Goal: Task Accomplishment & Management: Complete application form

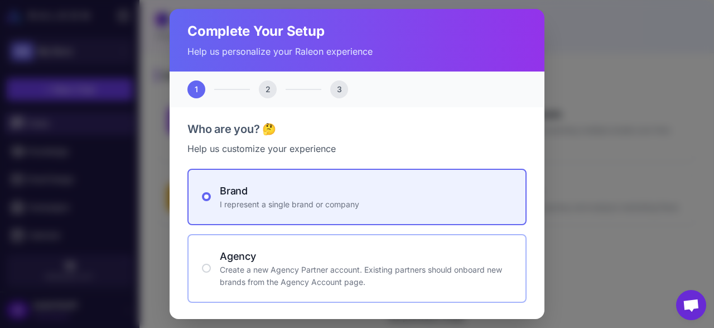
scroll to position [59, 0]
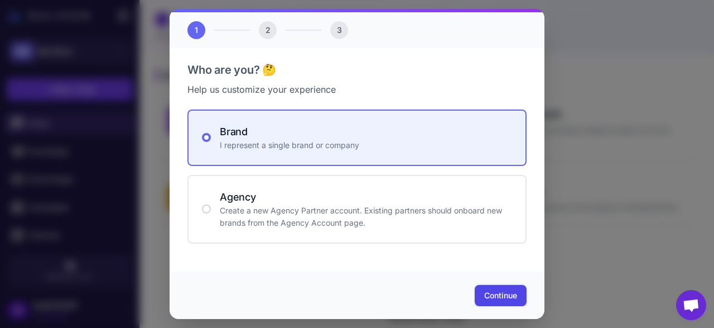
click at [501, 291] on span "Continue" at bounding box center [500, 295] width 33 height 11
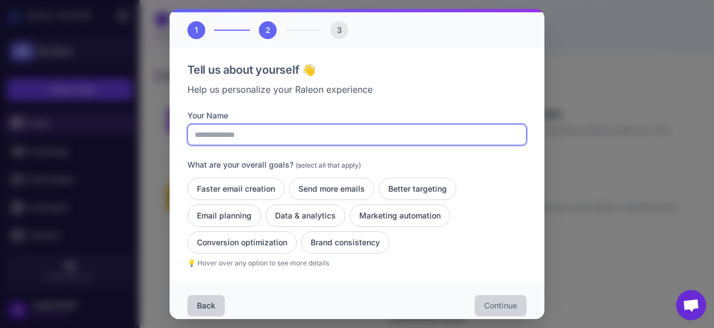
click at [315, 141] on input "Your Name" at bounding box center [357, 134] width 339 height 21
type input "****"
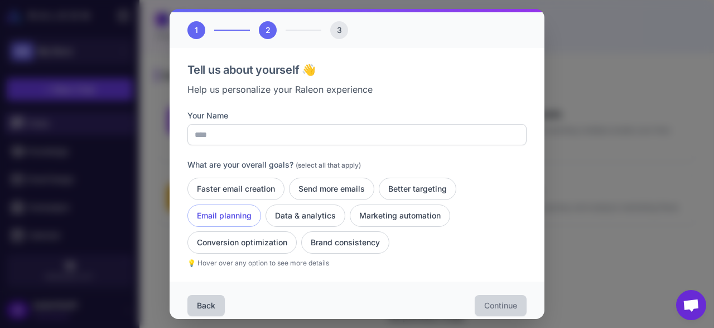
click at [226, 212] on button "Email planning" at bounding box center [225, 215] width 74 height 22
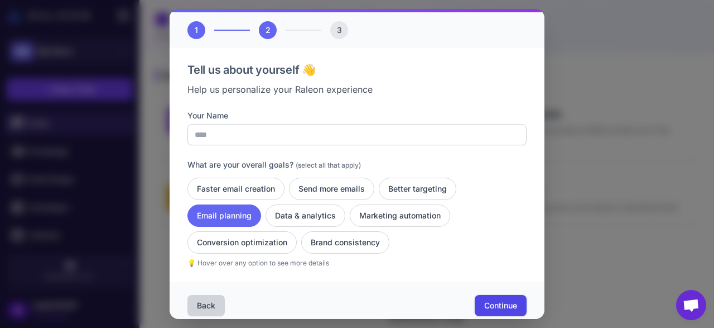
click at [501, 301] on span "Continue" at bounding box center [500, 305] width 33 height 11
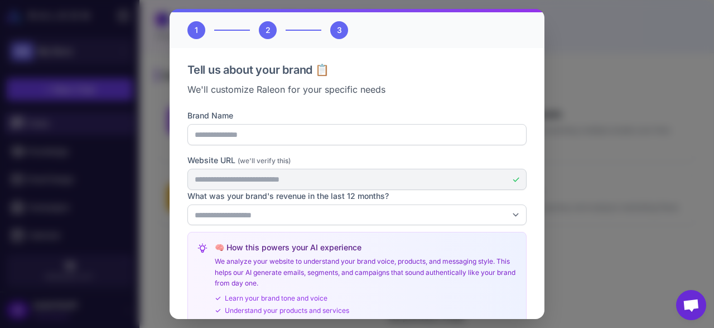
click at [238, 148] on div "**********" at bounding box center [357, 223] width 339 height 228
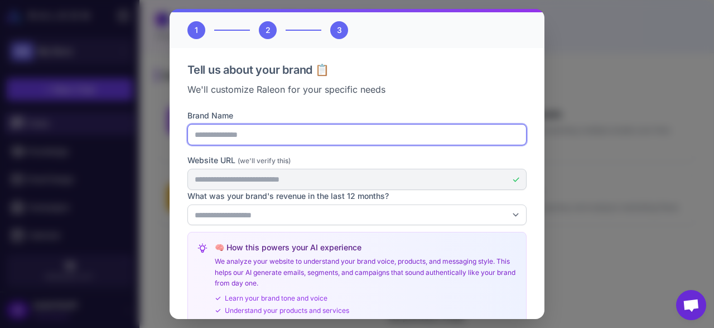
click at [224, 133] on input "Brand Name" at bounding box center [357, 134] width 339 height 21
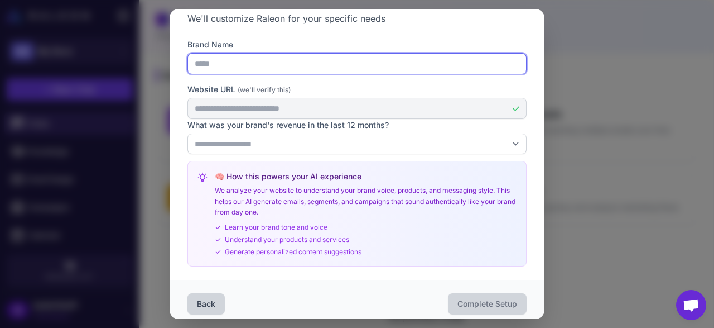
scroll to position [131, 0]
type input "*****"
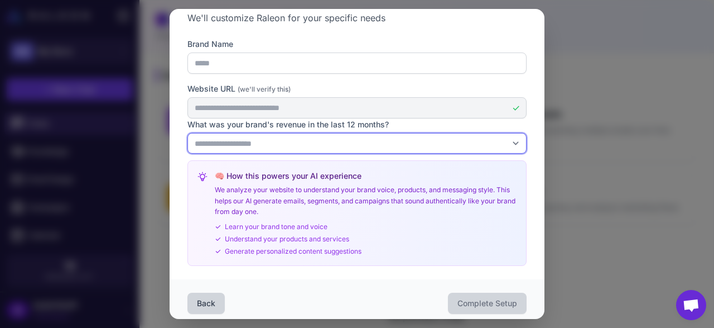
select select "******"
click option "**********" at bounding box center [0, 0] width 0 height 0
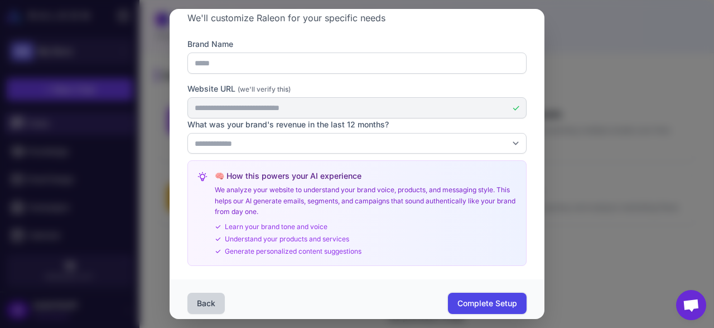
click at [485, 300] on span "Complete Setup" at bounding box center [488, 302] width 60 height 11
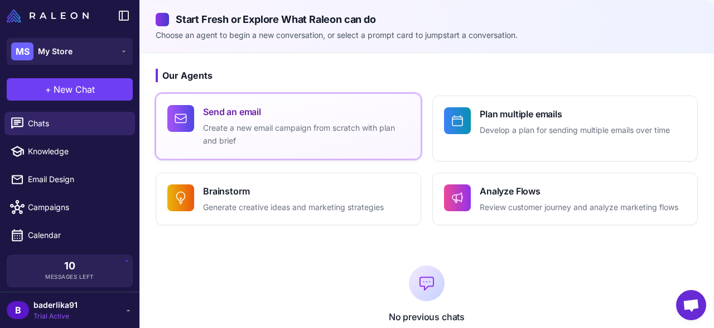
click at [228, 111] on h4 "Send an email" at bounding box center [306, 111] width 206 height 13
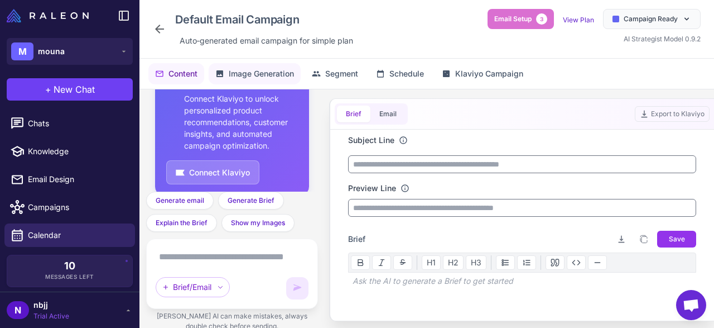
scroll to position [60, 0]
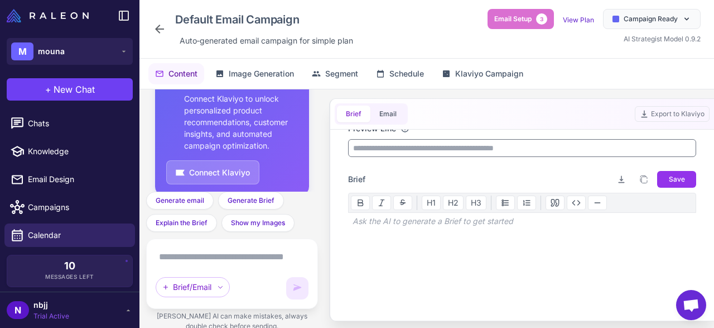
click at [160, 27] on icon at bounding box center [159, 28] width 13 height 13
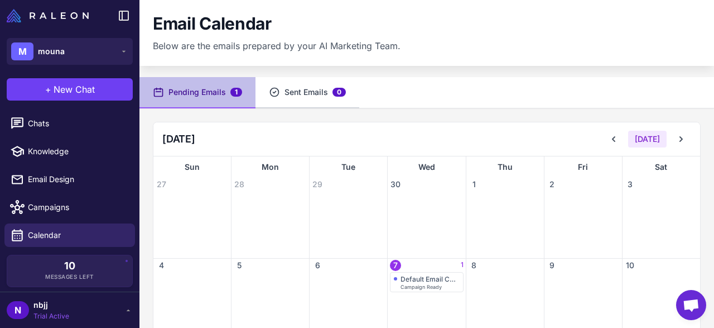
click at [306, 89] on button "Sent Emails 0" at bounding box center [308, 92] width 104 height 31
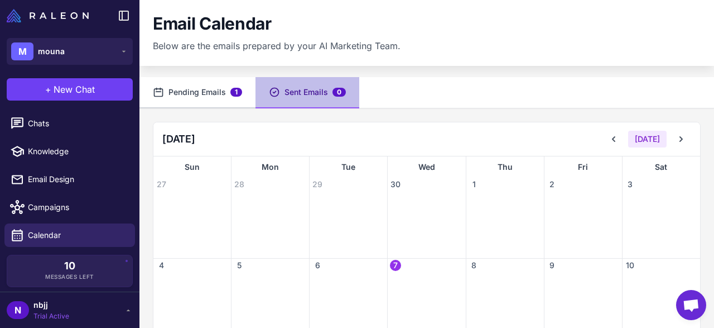
click at [206, 91] on button "Pending Emails 1" at bounding box center [198, 92] width 116 height 31
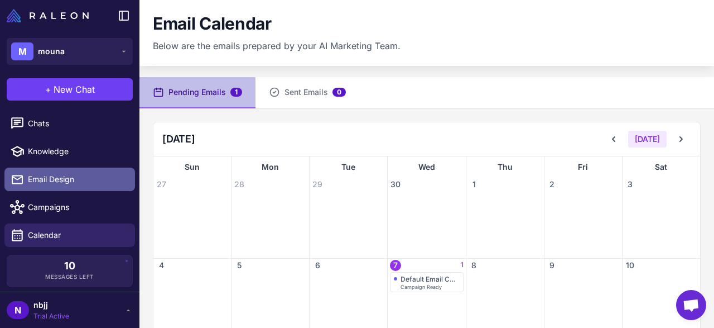
click at [57, 176] on span "Email Design" at bounding box center [77, 179] width 98 height 12
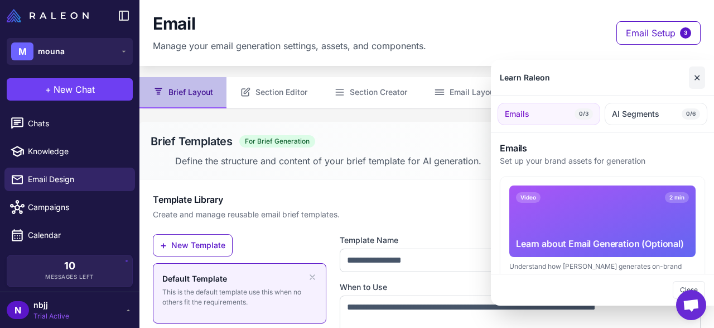
click at [699, 74] on button "✕" at bounding box center [697, 77] width 16 height 22
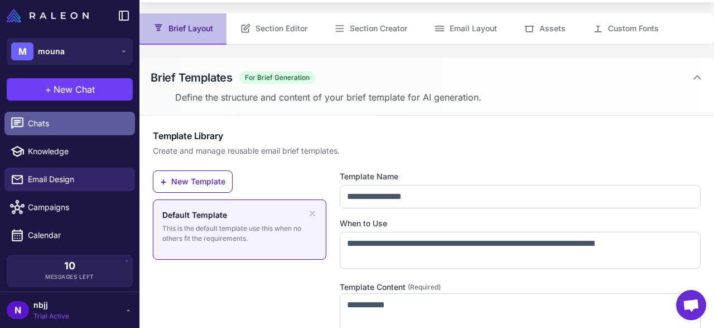
click at [35, 117] on span "Chats" at bounding box center [77, 123] width 98 height 12
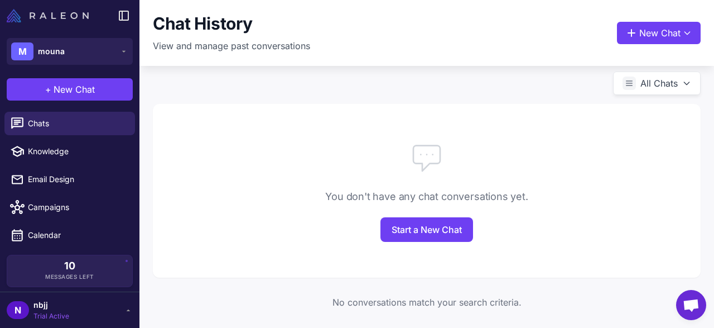
click at [53, 17] on img at bounding box center [48, 15] width 82 height 13
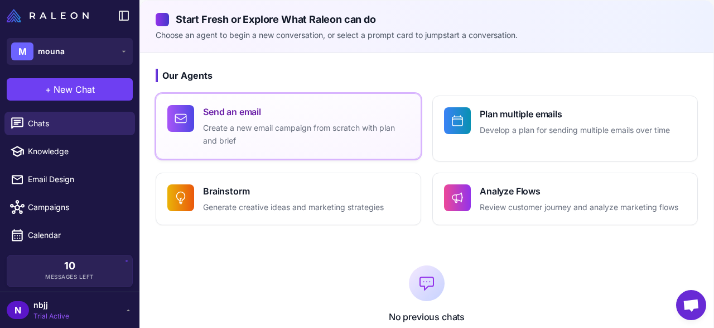
click at [311, 111] on h4 "Send an email" at bounding box center [306, 111] width 206 height 13
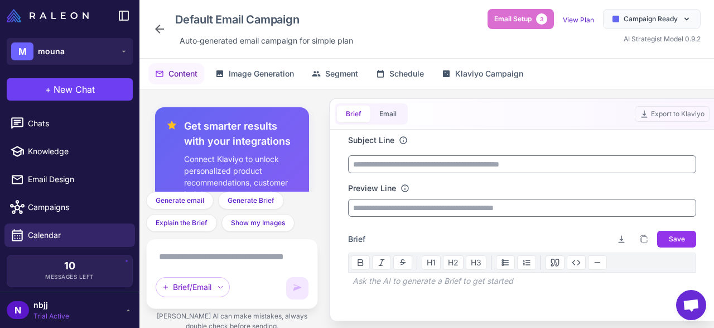
scroll to position [60, 0]
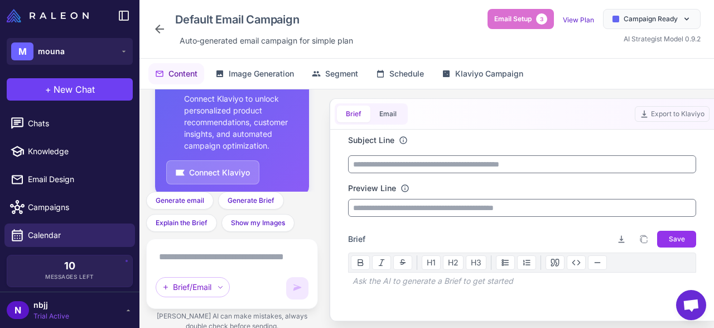
type input "*"
type input "**********"
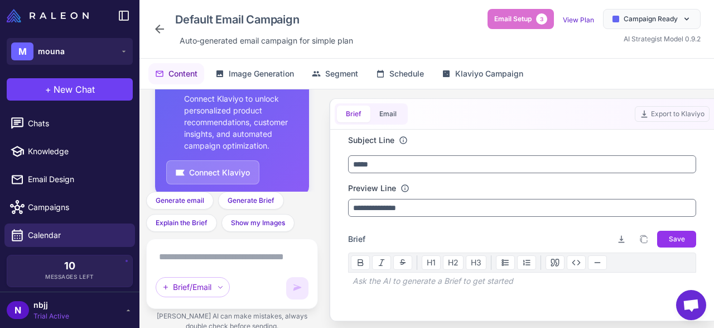
scroll to position [60, 0]
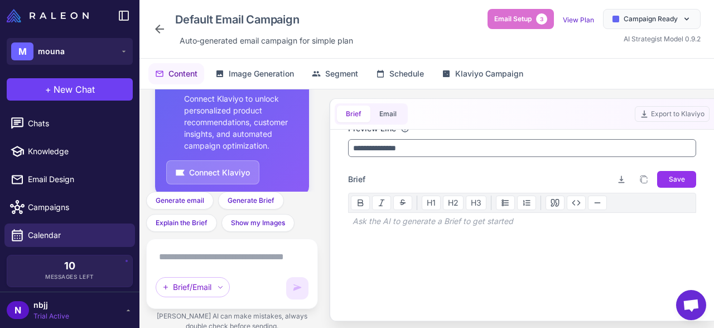
type input "*****"
click at [428, 222] on div "Ask the AI to generate a Brief to get started" at bounding box center [522, 221] width 348 height 17
click at [418, 241] on p at bounding box center [522, 240] width 348 height 13
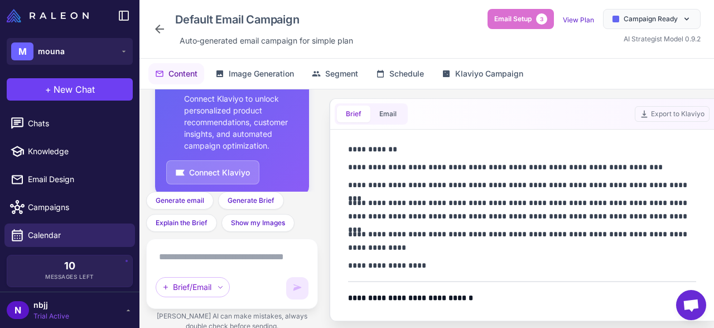
scroll to position [29, 0]
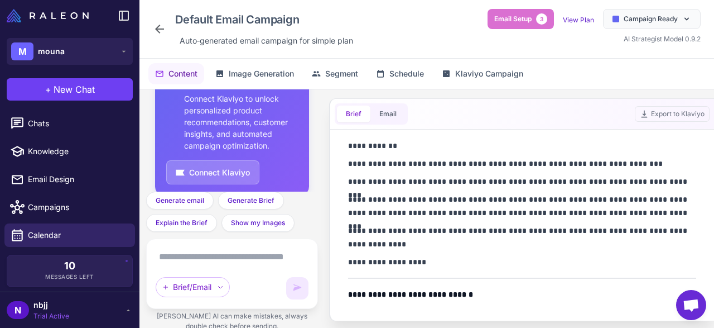
scroll to position [0, 0]
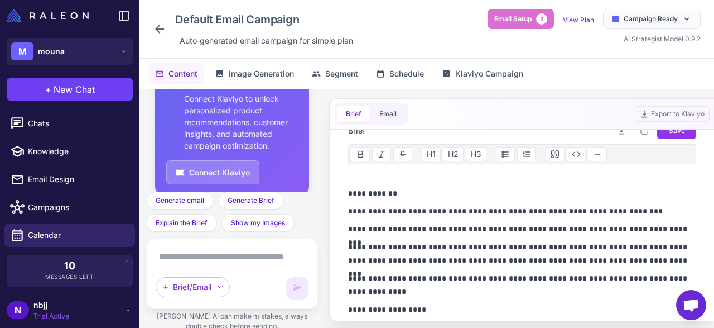
click at [457, 261] on p "**********" at bounding box center [522, 253] width 348 height 27
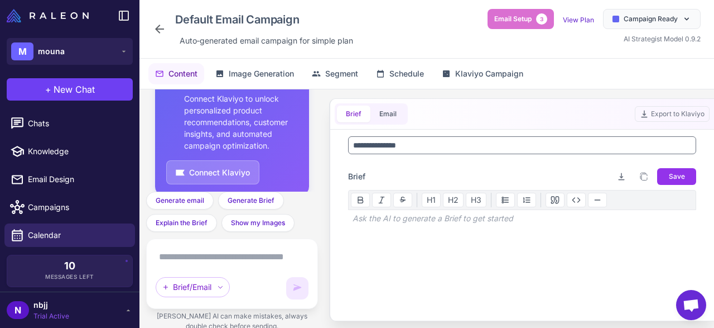
scroll to position [43, 0]
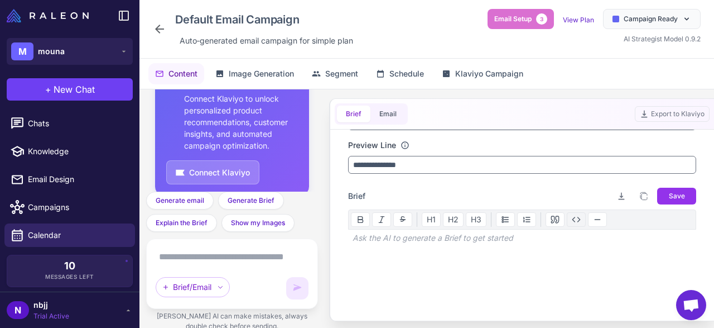
click at [568, 221] on button at bounding box center [576, 219] width 19 height 15
click at [464, 246] on div at bounding box center [522, 293] width 348 height 94
click at [441, 234] on div "Ask the AI to generate a Brief to get started" at bounding box center [522, 237] width 348 height 17
click at [572, 216] on icon at bounding box center [576, 219] width 9 height 9
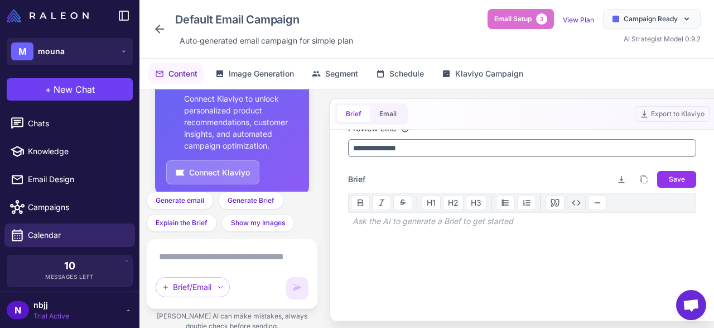
click at [573, 198] on icon at bounding box center [576, 202] width 9 height 9
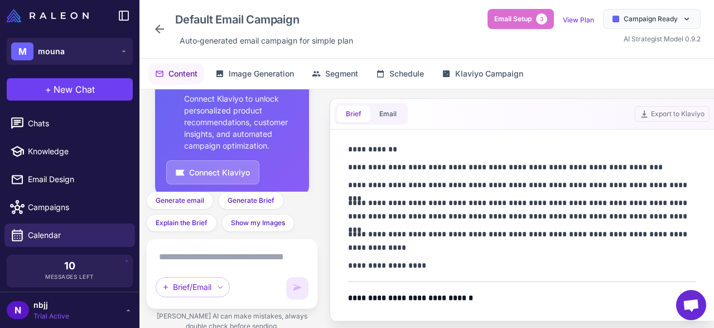
scroll to position [156, 0]
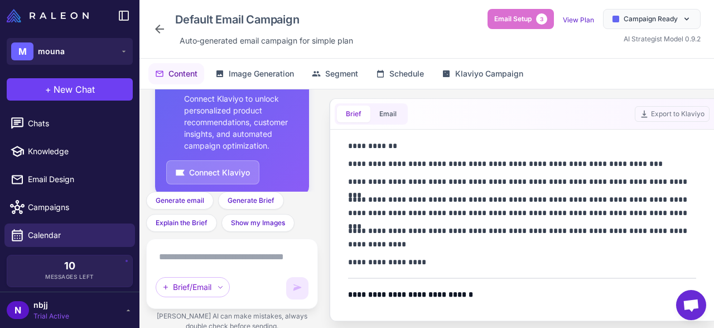
click at [517, 194] on p "**********" at bounding box center [522, 206] width 348 height 27
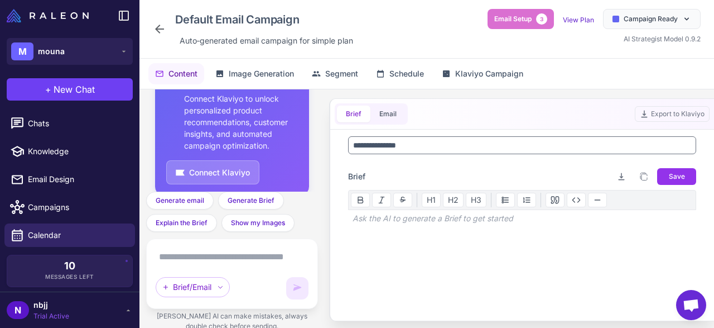
scroll to position [43, 0]
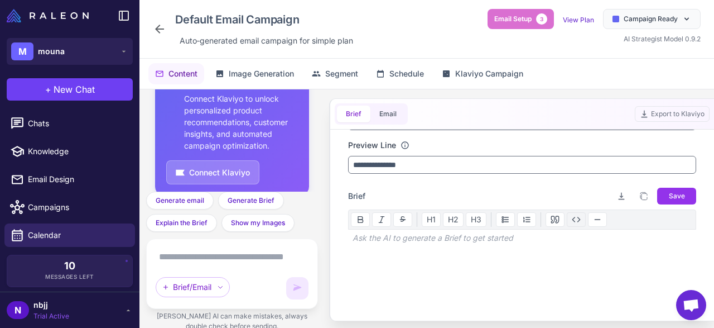
click at [573, 219] on icon at bounding box center [576, 219] width 9 height 9
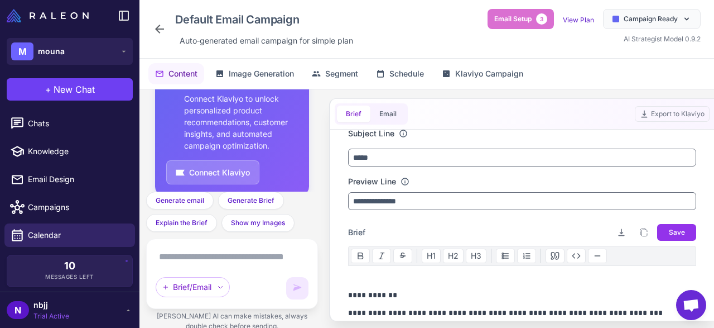
scroll to position [0, 0]
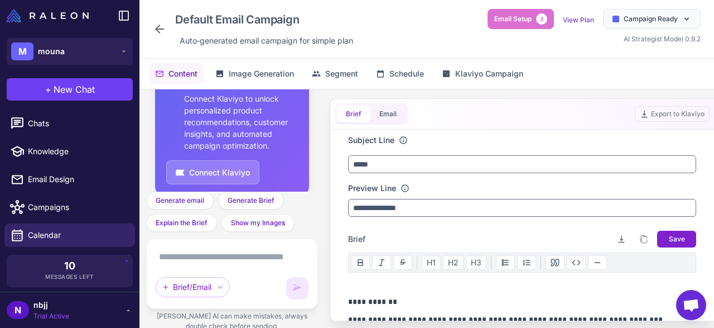
click at [677, 235] on span "Save" at bounding box center [677, 239] width 16 height 10
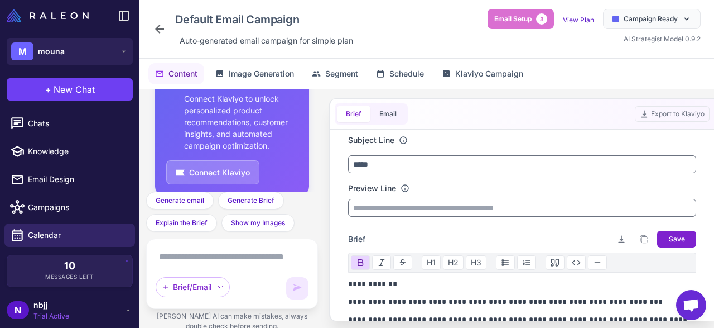
scroll to position [120, 0]
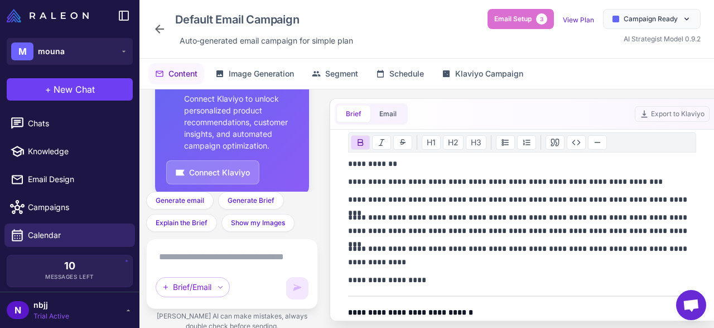
click at [213, 255] on textarea at bounding box center [232, 257] width 153 height 18
click at [198, 261] on textarea at bounding box center [232, 257] width 153 height 18
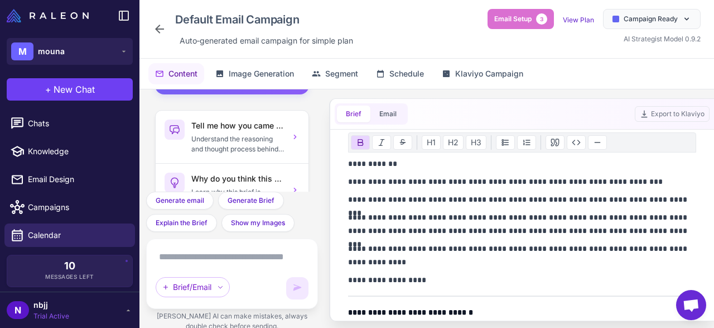
scroll to position [0, 0]
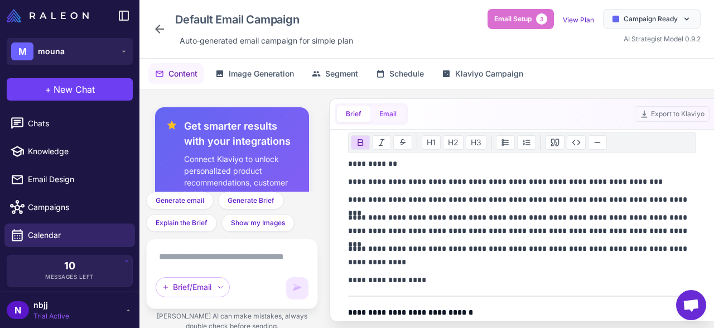
click at [393, 114] on button "Email" at bounding box center [388, 113] width 35 height 17
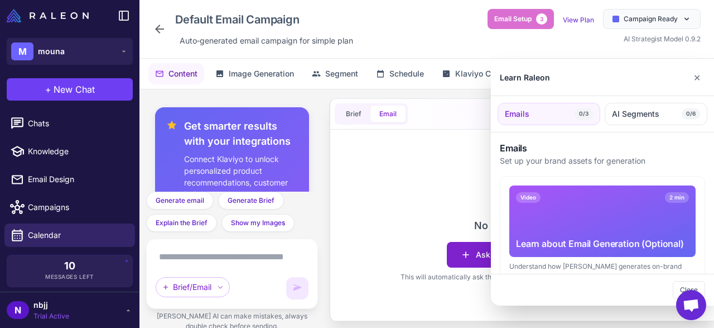
click at [531, 255] on div "Learn Raleon ✕ Emails 0/3 AI Segments 0/6 Emails Set up your brand assets for g…" at bounding box center [357, 164] width 714 height 328
click at [602, 223] on div "Video 2 min Learn about Email Generation (Optional)" at bounding box center [603, 220] width 186 height 71
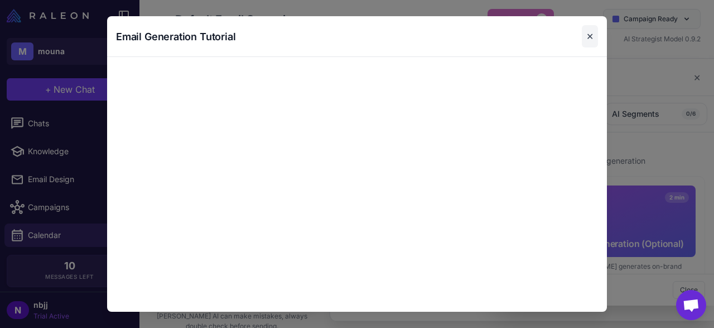
click at [594, 32] on button "✕" at bounding box center [590, 36] width 16 height 22
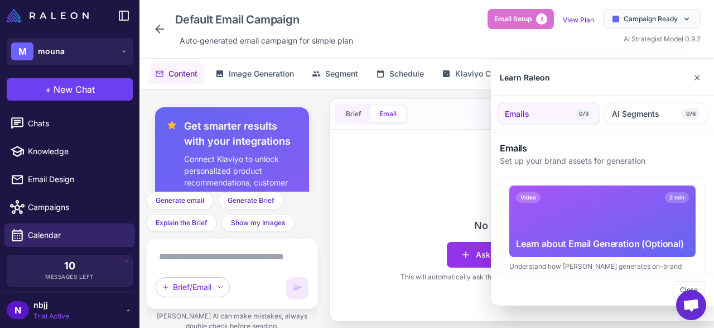
click at [572, 111] on button "Emails 0/3" at bounding box center [549, 114] width 103 height 22
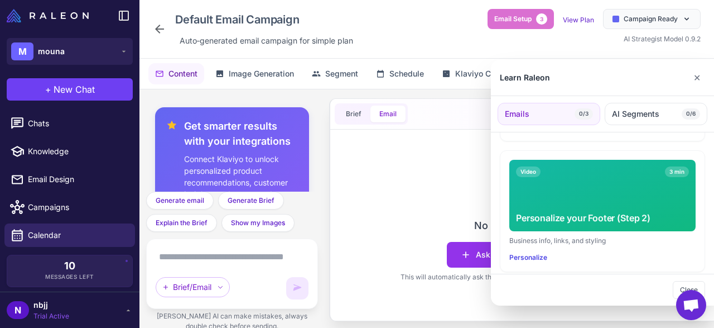
scroll to position [411, 0]
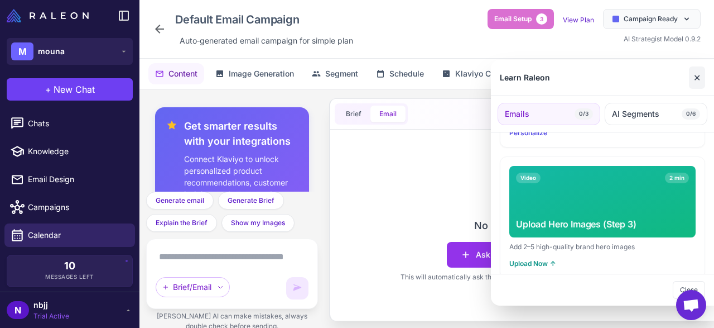
click at [696, 74] on button "✕" at bounding box center [697, 77] width 16 height 22
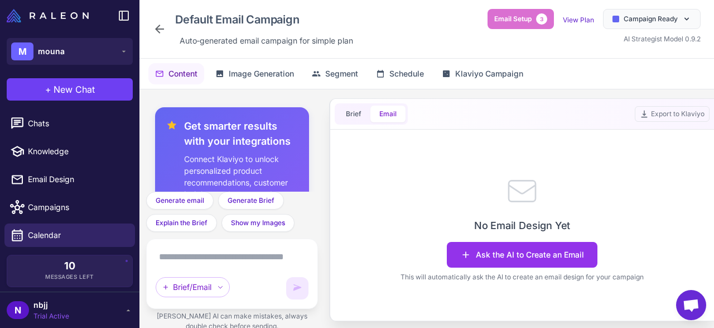
click at [500, 270] on div "Ask the AI to Create an Email This will automatically ask the AI to create an e…" at bounding box center [522, 262] width 243 height 40
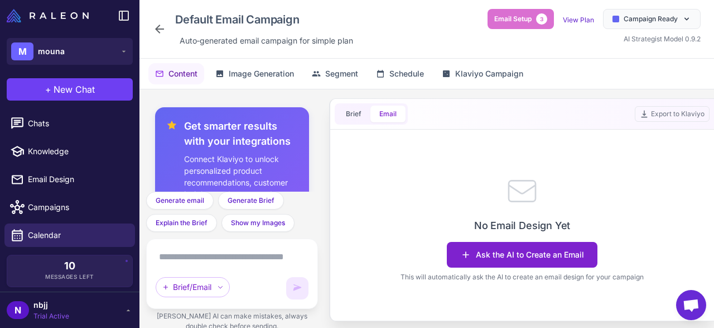
click at [491, 251] on button "Ask the AI to Create an Email" at bounding box center [522, 255] width 151 height 26
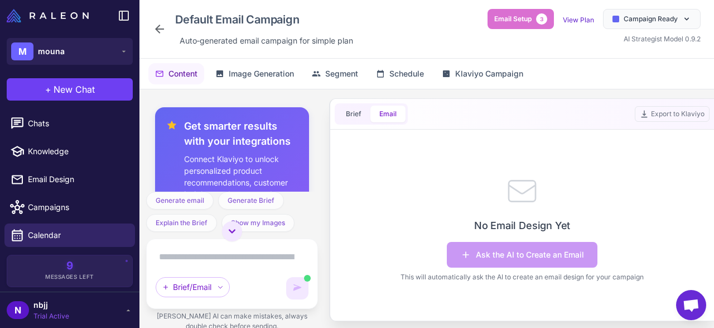
scroll to position [214, 0]
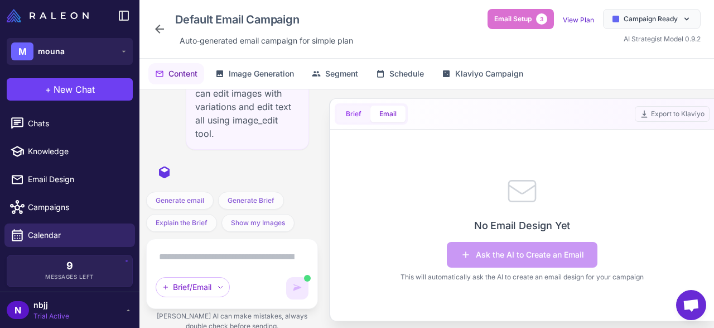
click at [364, 115] on button "Brief" at bounding box center [353, 113] width 33 height 17
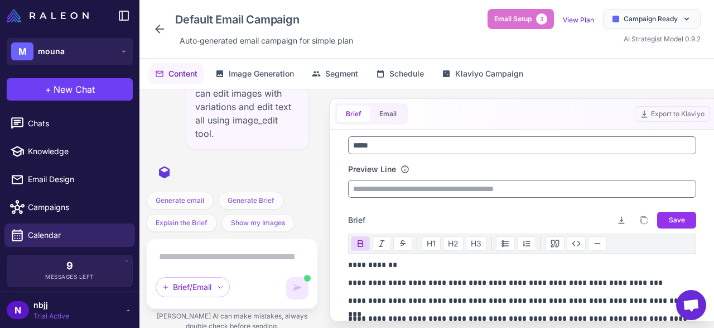
scroll to position [20, 0]
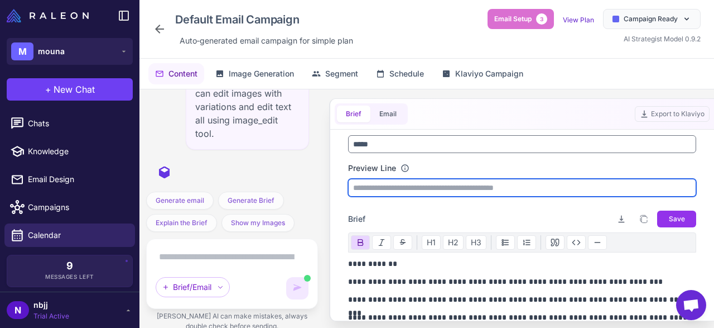
click at [401, 191] on input "text" at bounding box center [522, 188] width 348 height 18
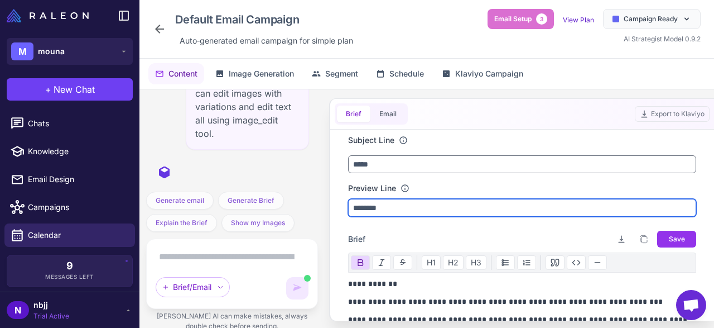
type input "********"
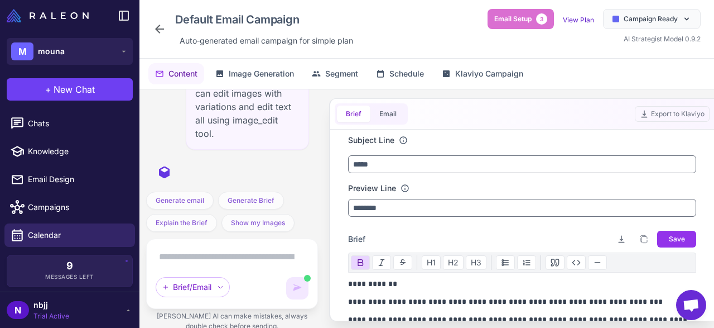
click at [662, 226] on div "**********" at bounding box center [522, 288] width 348 height 309
click at [677, 234] on span "Save" at bounding box center [677, 239] width 16 height 10
click at [589, 16] on div "View Plan" at bounding box center [578, 18] width 31 height 13
click at [581, 18] on link "View Plan" at bounding box center [578, 20] width 31 height 8
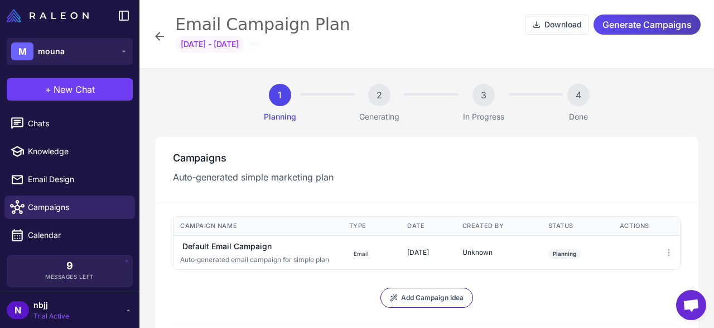
scroll to position [65, 0]
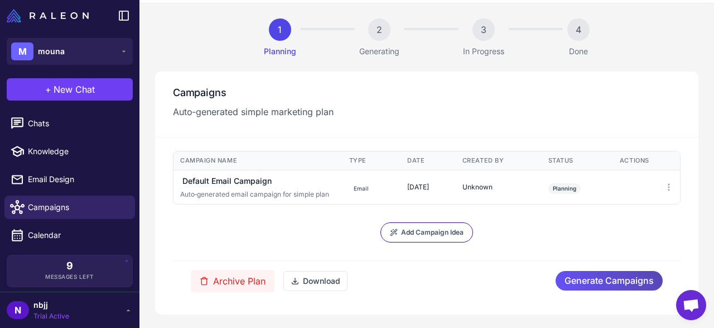
click at [588, 277] on span "Generate Campaigns" at bounding box center [609, 281] width 89 height 20
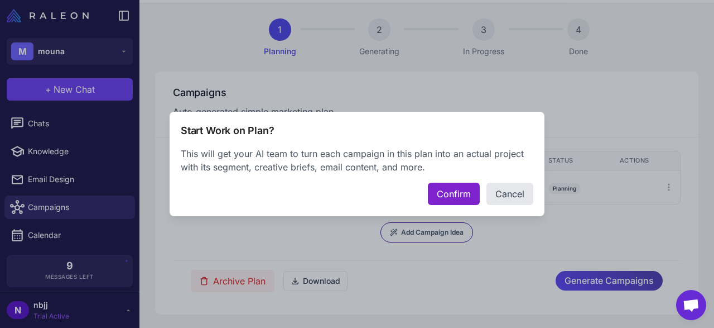
click at [454, 193] on button "Confirm" at bounding box center [454, 193] width 52 height 22
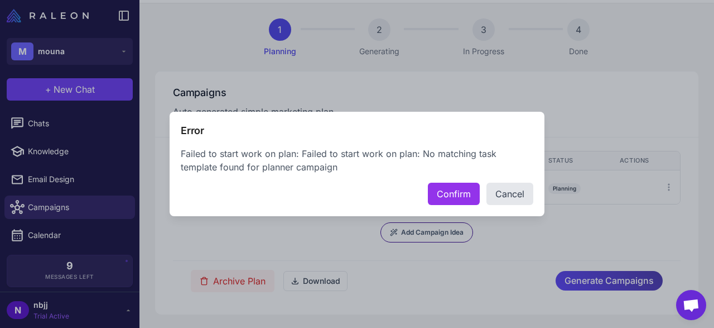
click at [454, 193] on button "Confirm" at bounding box center [454, 193] width 52 height 22
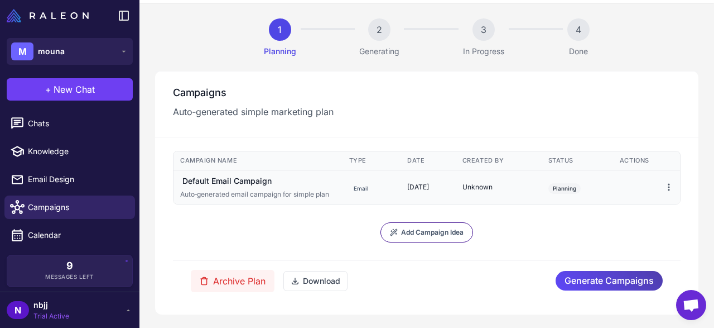
click at [673, 187] on icon at bounding box center [669, 186] width 9 height 9
click at [572, 215] on div "Campaign Name Type Target Segment Date Created By Status Actions Default Email …" at bounding box center [427, 226] width 508 height 150
click at [605, 277] on span "Generate Campaigns" at bounding box center [609, 281] width 89 height 20
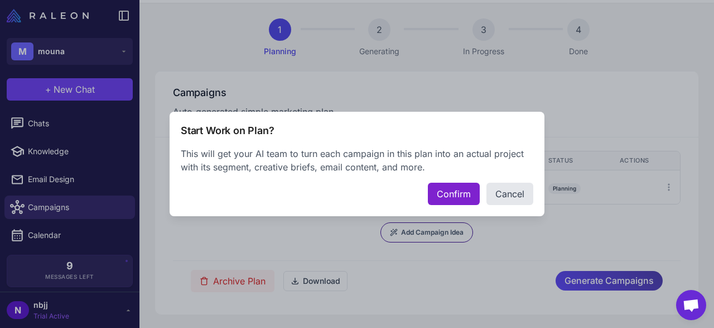
click at [449, 189] on button "Confirm" at bounding box center [454, 193] width 52 height 22
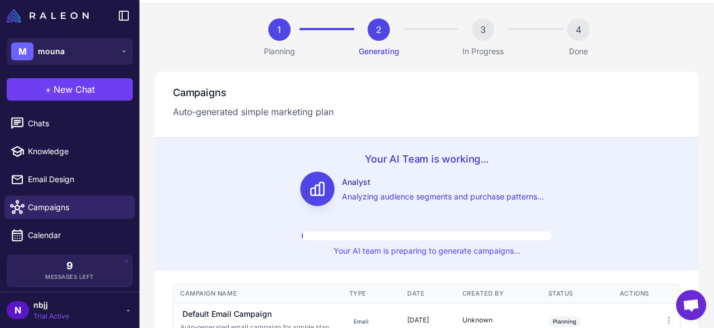
scroll to position [28, 0]
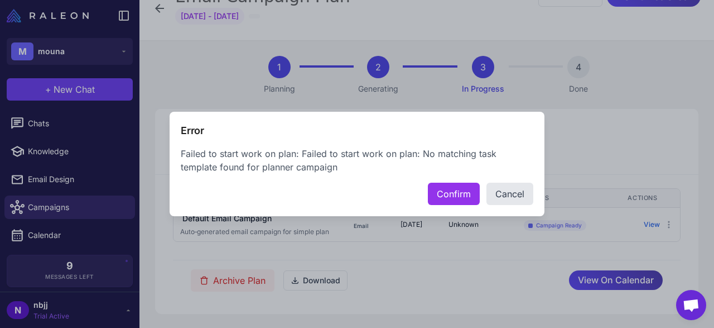
click at [449, 189] on button "Confirm" at bounding box center [454, 193] width 52 height 22
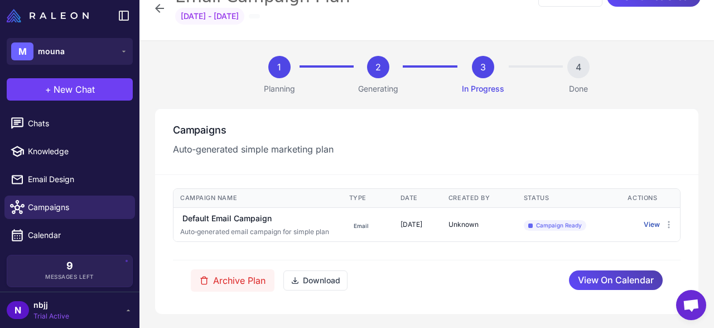
click at [647, 226] on button "View" at bounding box center [652, 224] width 16 height 10
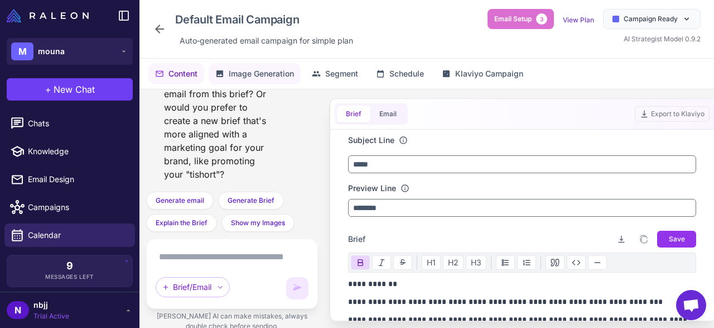
click at [285, 71] on span "Image Generation" at bounding box center [261, 74] width 65 height 12
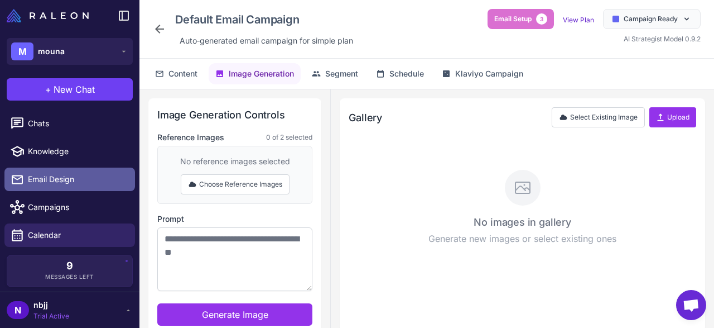
click at [49, 167] on link "Email Design" at bounding box center [69, 178] width 131 height 23
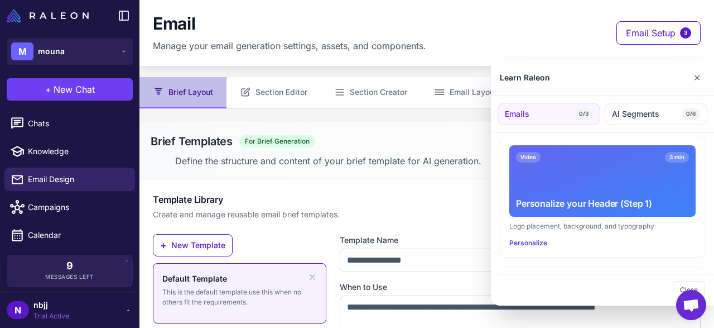
scroll to position [171, 0]
click at [696, 83] on button "✕" at bounding box center [697, 77] width 16 height 22
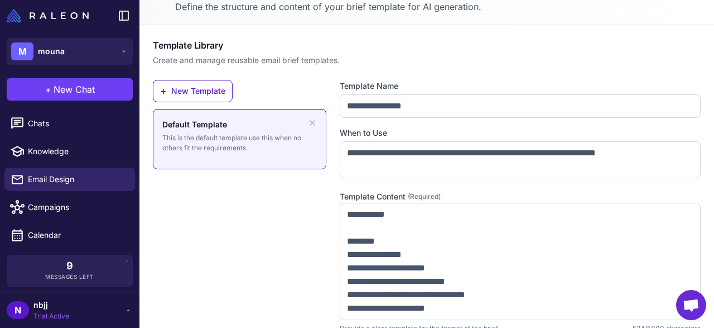
scroll to position [155, 0]
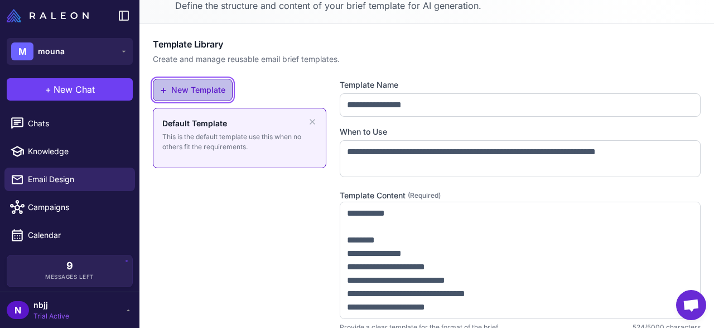
click at [213, 90] on button "+ New Template" at bounding box center [193, 90] width 80 height 22
type input "**********"
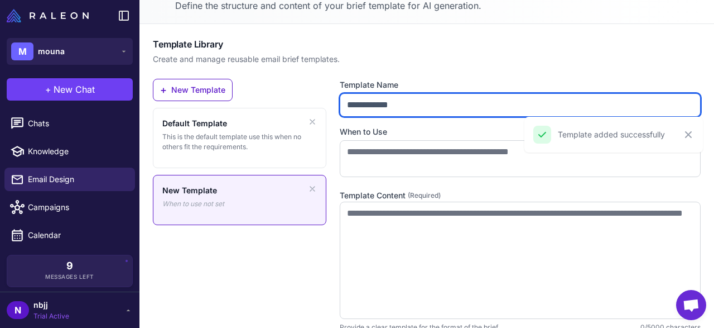
click at [396, 100] on input "**********" at bounding box center [520, 104] width 361 height 23
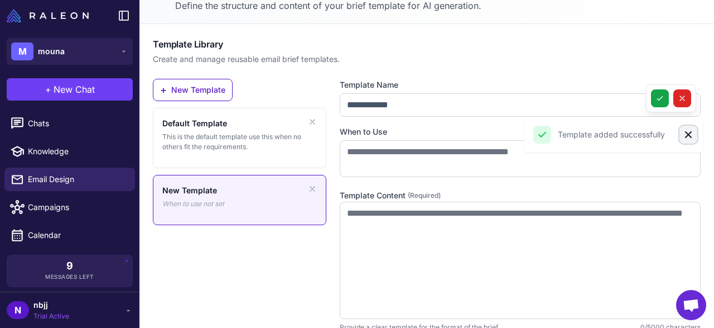
click at [685, 137] on icon "Close" at bounding box center [688, 134] width 11 height 11
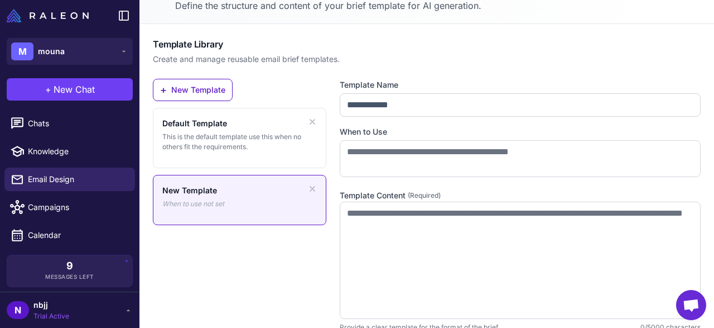
click at [310, 182] on div "New Template When to use not set" at bounding box center [240, 200] width 174 height 50
click at [217, 119] on p "Default Template" at bounding box center [231, 123] width 139 height 12
type input "**********"
type textarea "**********"
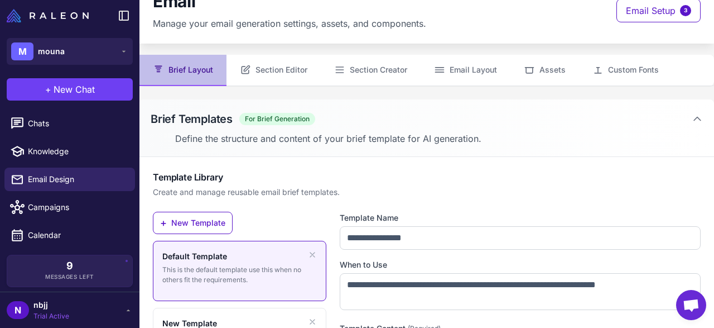
scroll to position [23, 0]
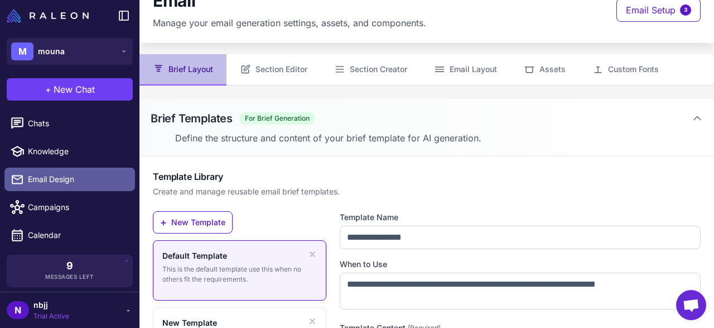
click at [64, 179] on span "Email Design" at bounding box center [77, 179] width 98 height 12
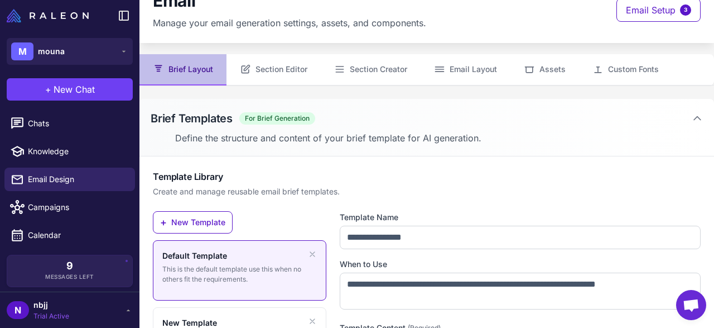
scroll to position [40, 0]
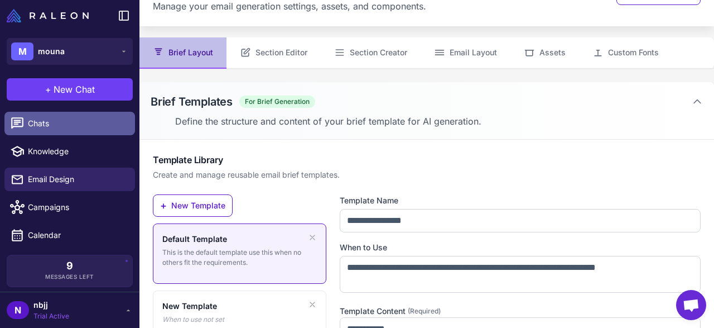
click at [68, 119] on span "Chats" at bounding box center [77, 123] width 98 height 12
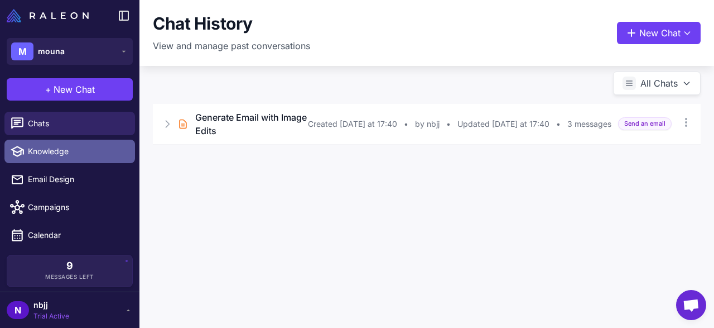
click at [33, 141] on link "Knowledge" at bounding box center [69, 151] width 131 height 23
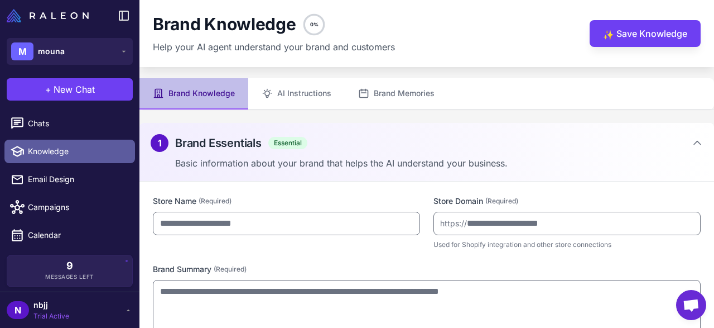
type input "*****"
type input "**********"
type textarea "**********"
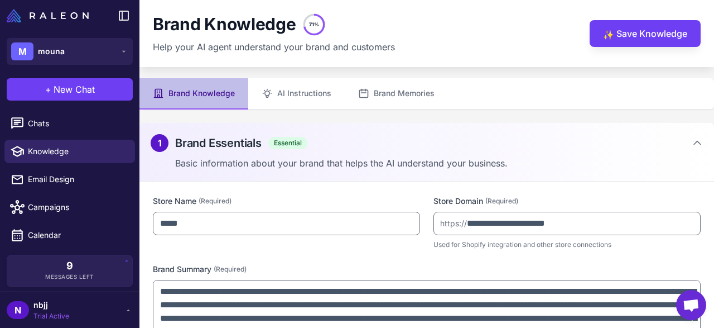
click at [39, 165] on li "Email Design" at bounding box center [70, 179] width 140 height 28
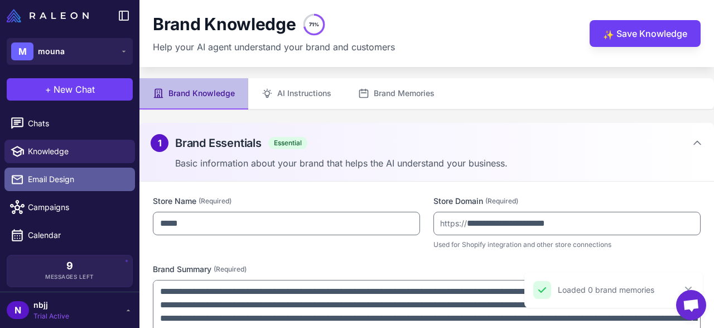
click at [41, 172] on link "Email Design" at bounding box center [69, 178] width 131 height 23
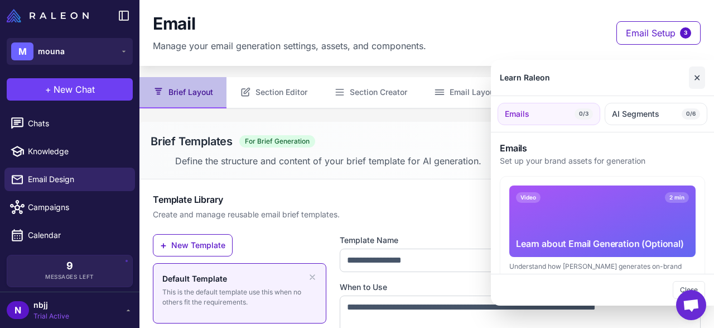
click at [696, 77] on button "✕" at bounding box center [697, 77] width 16 height 22
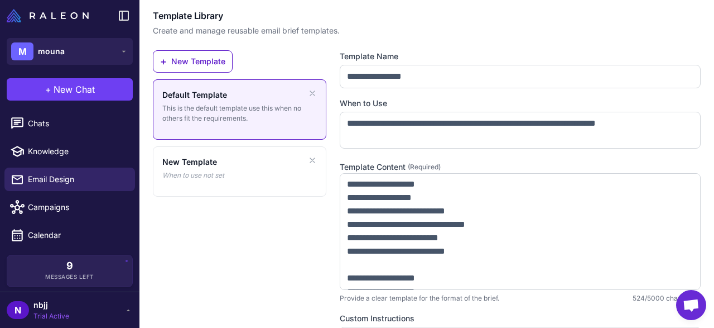
scroll to position [123, 0]
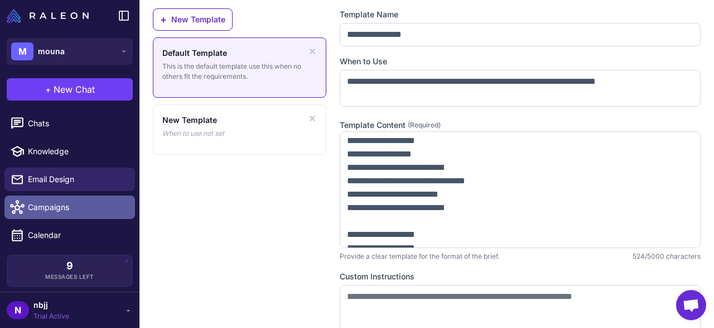
click at [49, 209] on span "Campaigns" at bounding box center [77, 207] width 98 height 12
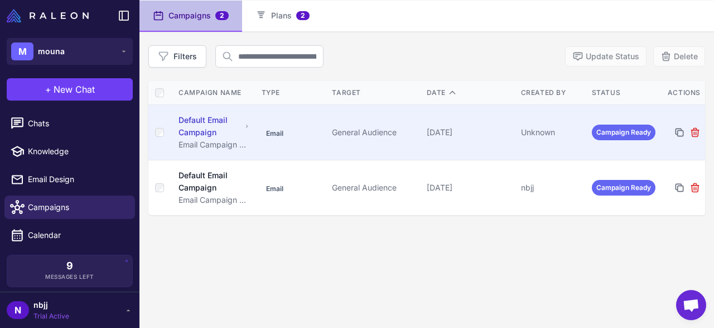
click at [331, 129] on td "General Audience" at bounding box center [375, 131] width 94 height 55
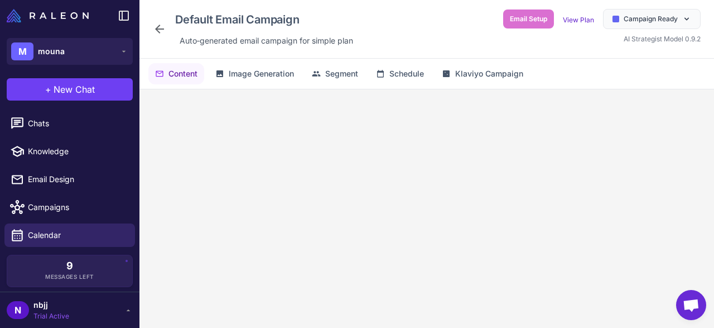
scroll to position [60, 0]
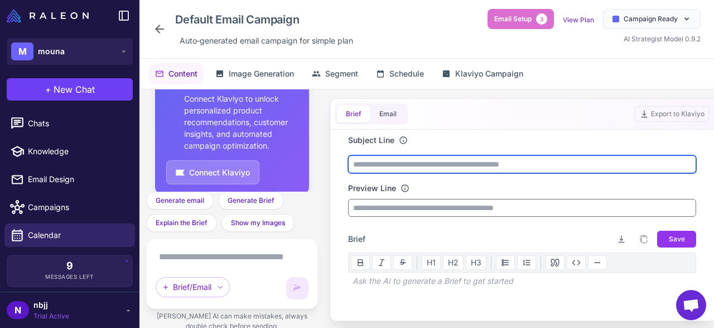
click at [391, 161] on input "text" at bounding box center [522, 164] width 348 height 18
type input "*"
type input "**********"
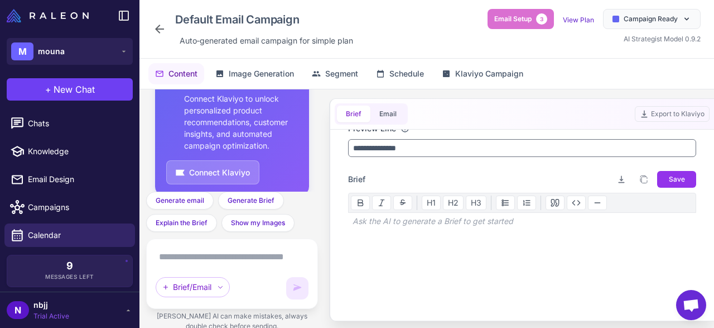
type input "*******"
click at [387, 236] on p at bounding box center [522, 240] width 348 height 13
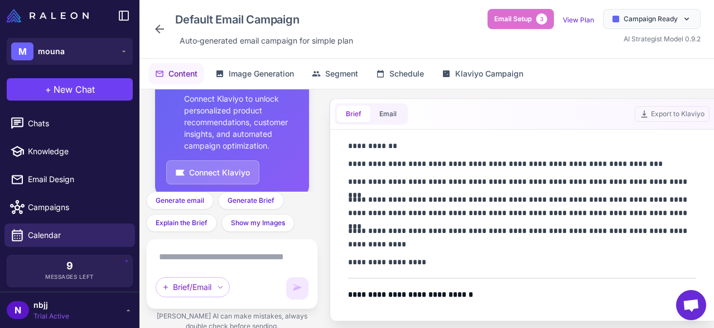
scroll to position [0, 0]
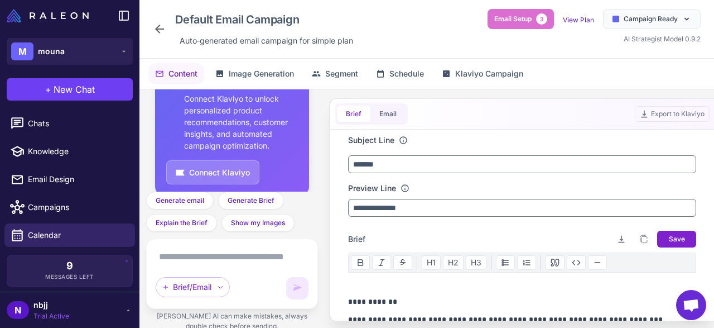
click at [678, 234] on span "Save" at bounding box center [677, 239] width 16 height 10
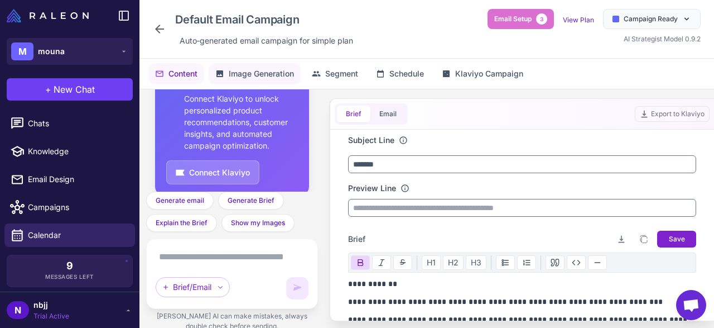
click at [225, 65] on button "Image Generation" at bounding box center [255, 73] width 92 height 21
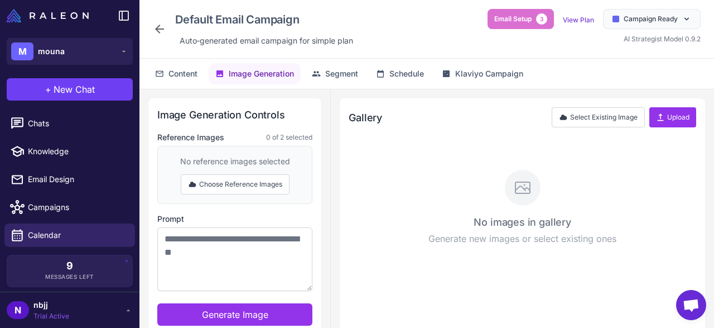
scroll to position [114, 0]
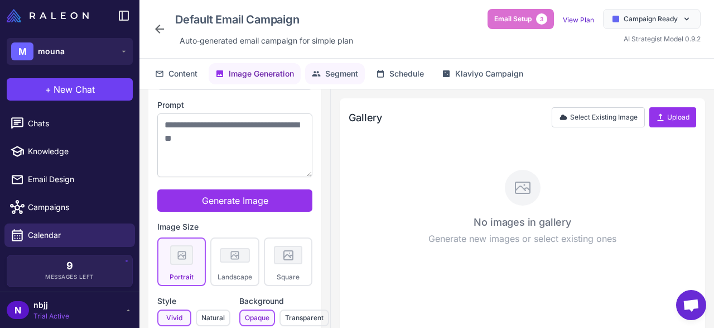
click at [333, 70] on span "Segment" at bounding box center [341, 74] width 33 height 12
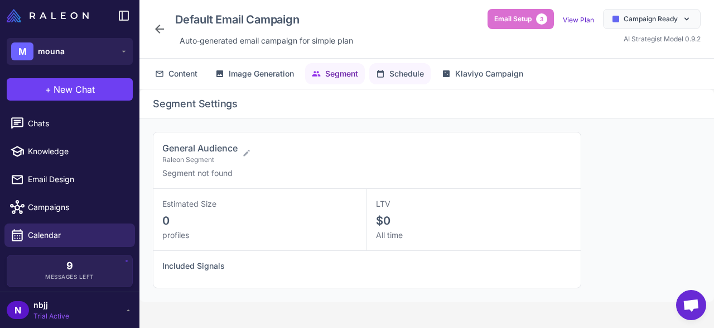
click at [404, 70] on span "Schedule" at bounding box center [407, 74] width 35 height 12
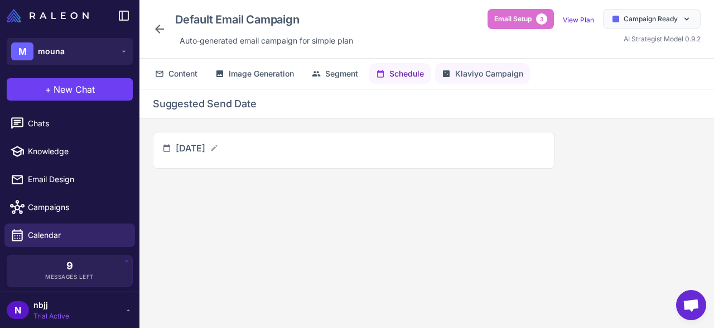
click at [492, 78] on span "Klaviyo Campaign" at bounding box center [489, 74] width 68 height 12
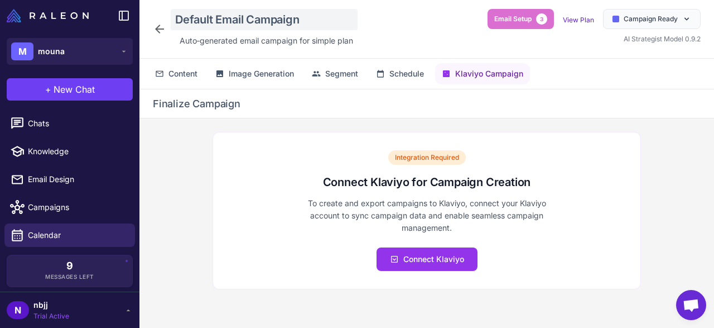
click at [174, 26] on div "Default Email Campaign" at bounding box center [264, 19] width 187 height 21
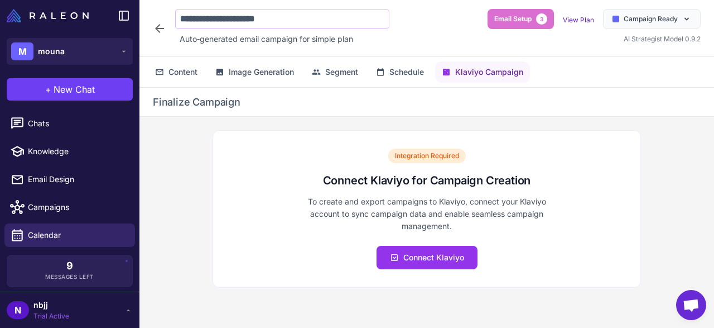
click at [161, 26] on icon at bounding box center [159, 28] width 13 height 13
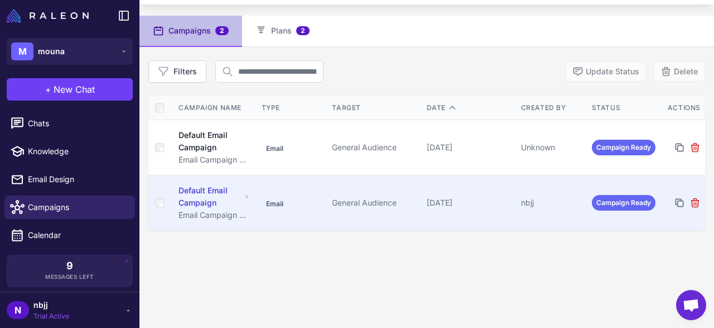
scroll to position [63, 0]
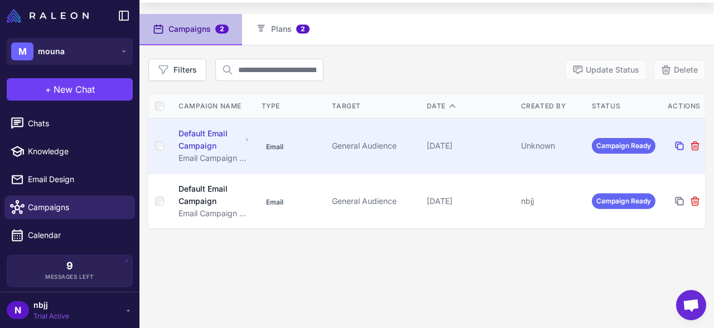
click at [678, 144] on icon at bounding box center [679, 145] width 7 height 7
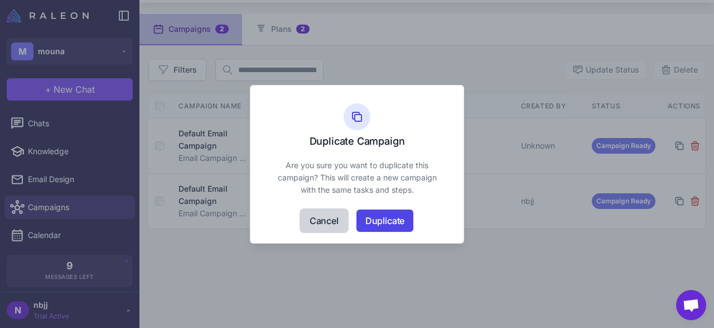
click at [335, 219] on button "Cancel" at bounding box center [324, 220] width 47 height 22
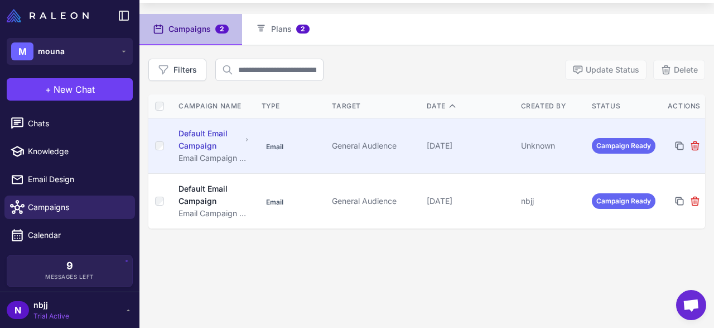
click at [205, 134] on div "Default Email Campaign" at bounding box center [210, 139] width 63 height 25
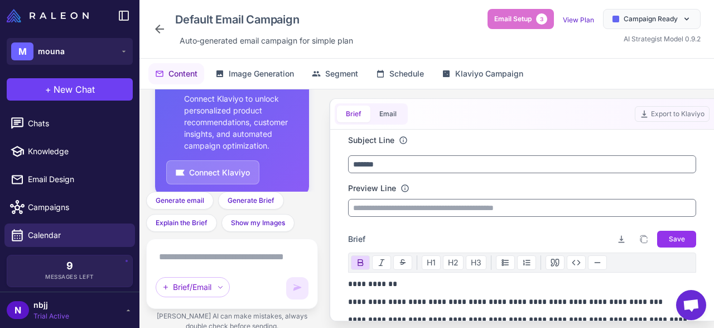
scroll to position [120, 0]
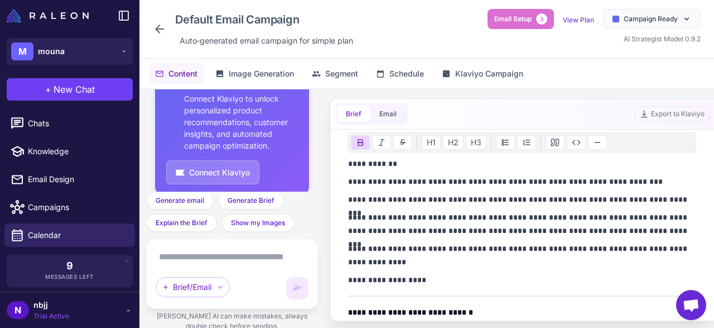
click at [49, 315] on span "Trial Active" at bounding box center [51, 316] width 36 height 10
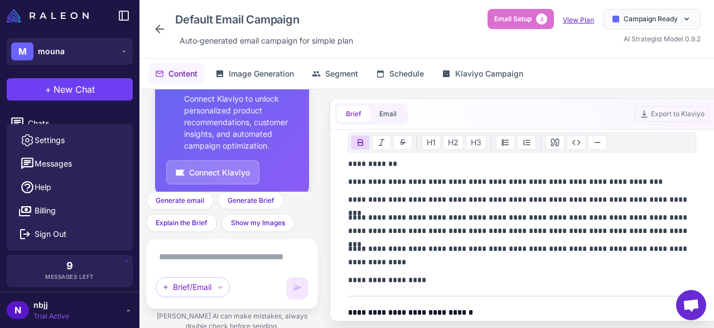
click at [575, 17] on link "View Plan" at bounding box center [578, 20] width 31 height 8
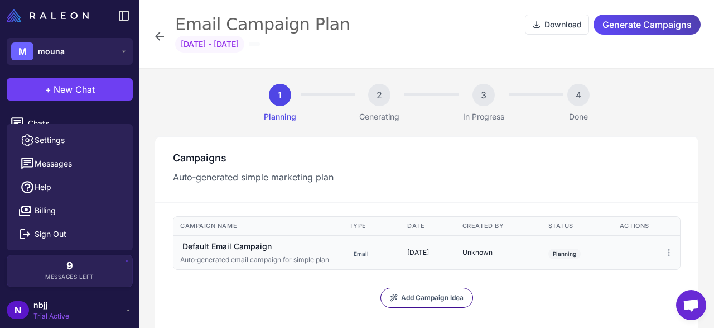
click at [427, 258] on td "October 7, 2025" at bounding box center [428, 252] width 55 height 34
click at [426, 299] on span "Add Campaign Idea" at bounding box center [432, 297] width 63 height 10
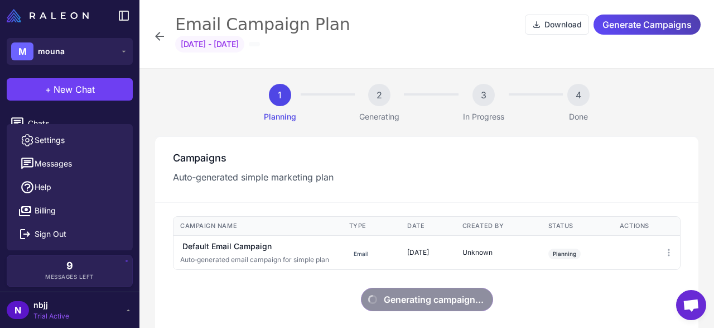
click at [383, 100] on div "2" at bounding box center [379, 95] width 22 height 22
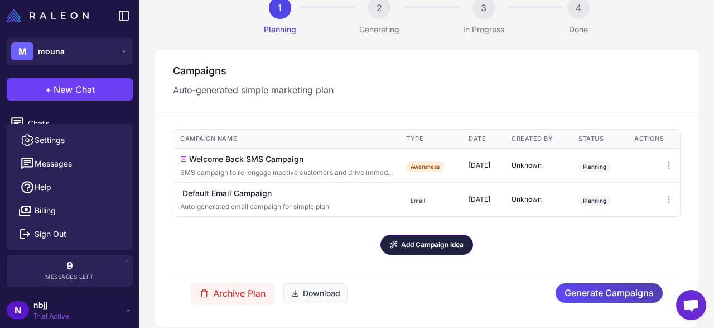
scroll to position [87, 0]
click at [596, 284] on span "Generate Campaigns" at bounding box center [609, 293] width 89 height 20
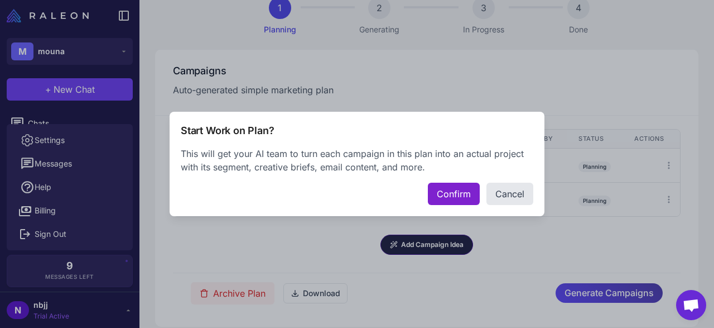
click at [467, 194] on button "Confirm" at bounding box center [454, 193] width 52 height 22
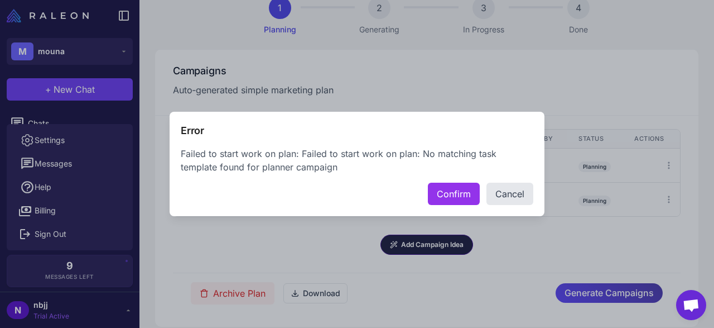
click at [539, 194] on div "Error Failed to start work on plan: Failed to start work on plan: No matching t…" at bounding box center [357, 164] width 375 height 104
click at [524, 193] on button "Cancel" at bounding box center [510, 193] width 47 height 22
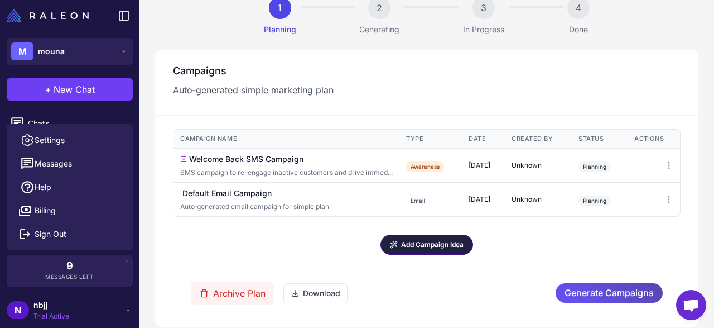
click at [599, 283] on span "Generate Campaigns" at bounding box center [609, 293] width 89 height 20
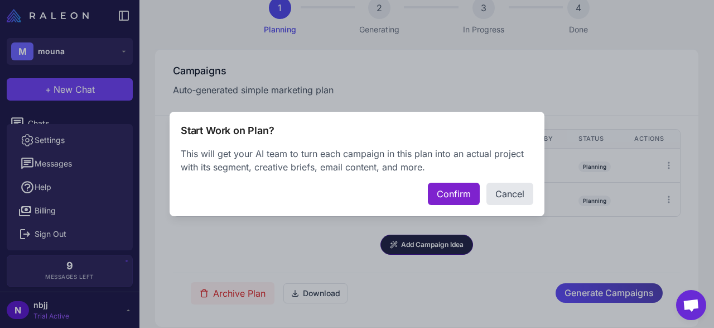
click at [453, 192] on button "Confirm" at bounding box center [454, 193] width 52 height 22
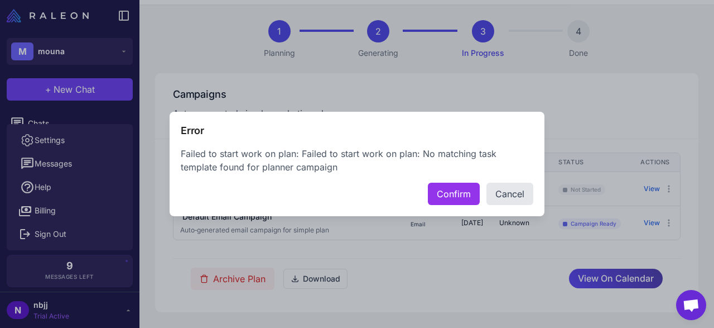
scroll to position [71, 0]
click at [453, 192] on button "Confirm" at bounding box center [454, 193] width 52 height 22
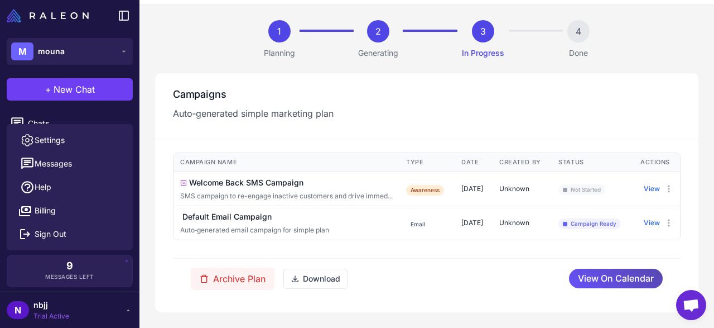
click at [592, 276] on span "View On Calendar" at bounding box center [616, 278] width 76 height 20
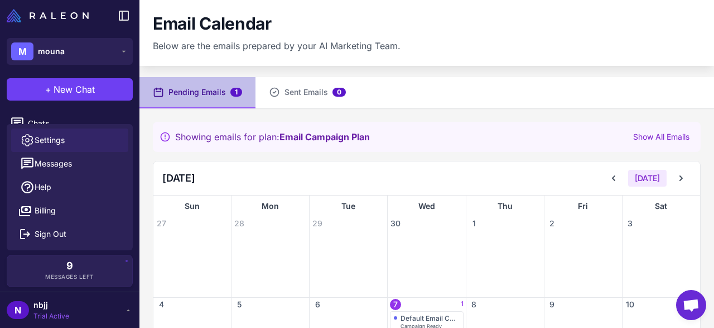
click at [40, 136] on span "Settings" at bounding box center [50, 140] width 30 height 12
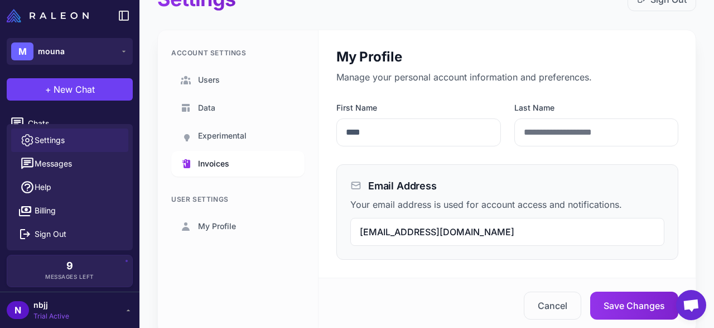
scroll to position [22, 0]
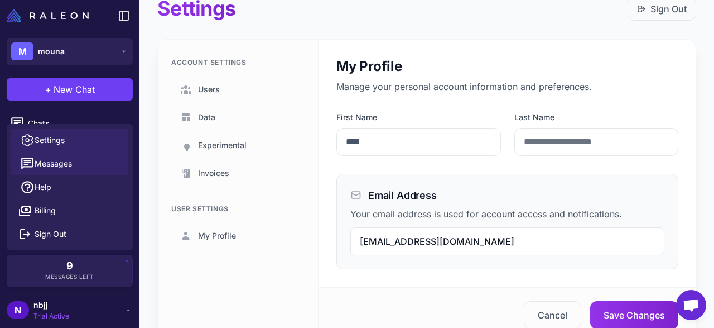
click at [61, 169] on span "Messages" at bounding box center [53, 163] width 37 height 12
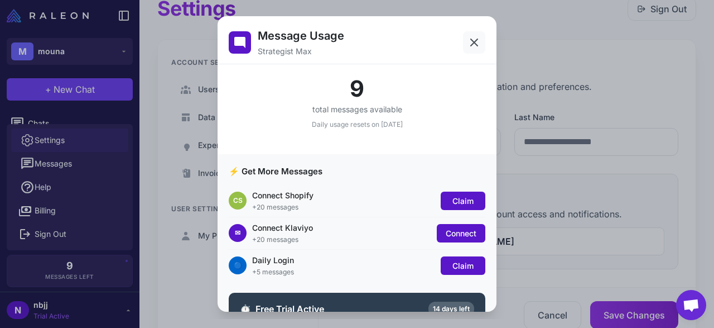
click at [479, 43] on icon at bounding box center [474, 42] width 13 height 13
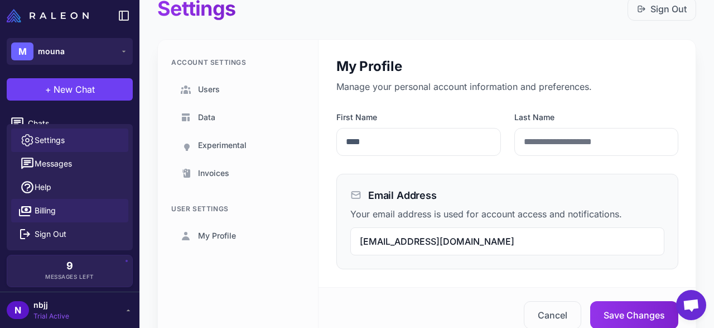
click at [44, 214] on span "Billing" at bounding box center [45, 210] width 21 height 12
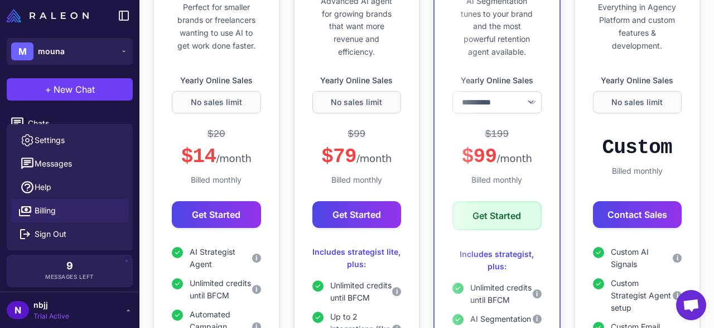
select select "******"
